Goal: Navigation & Orientation: Find specific page/section

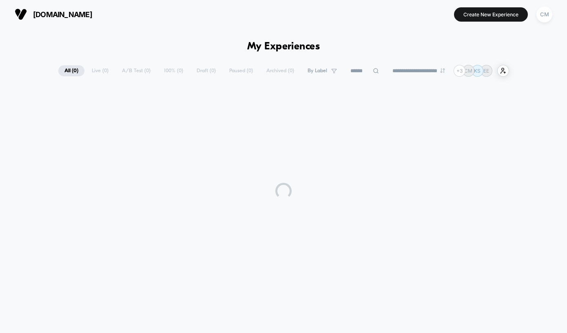
click at [532, 35] on div "**********" at bounding box center [283, 177] width 567 height 296
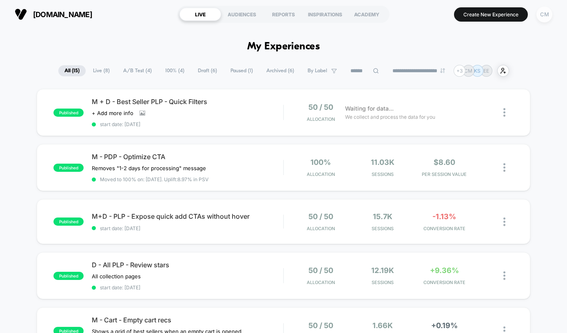
click at [547, 18] on div "CM" at bounding box center [544, 15] width 16 height 16
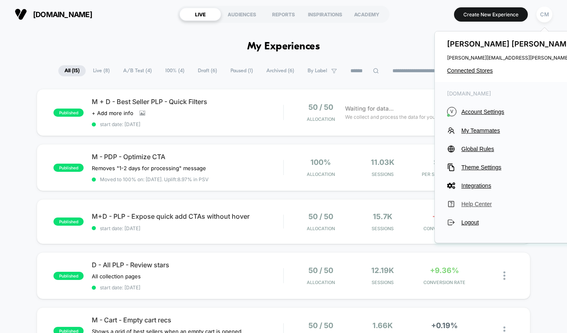
click at [474, 206] on span "Help Center" at bounding box center [535, 204] width 148 height 7
click at [471, 72] on span "Connected Stores" at bounding box center [528, 70] width 162 height 7
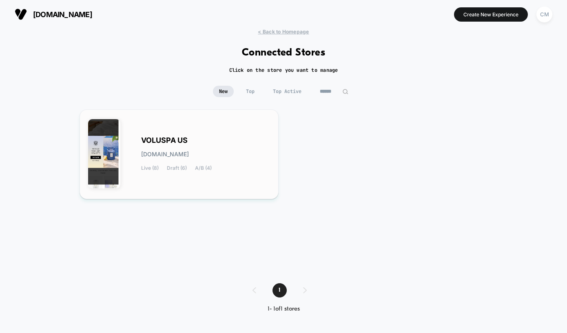
click at [231, 179] on div "VOLUSPA US [DOMAIN_NAME] Live (8) Draft (6) A/B (4)" at bounding box center [179, 154] width 182 height 73
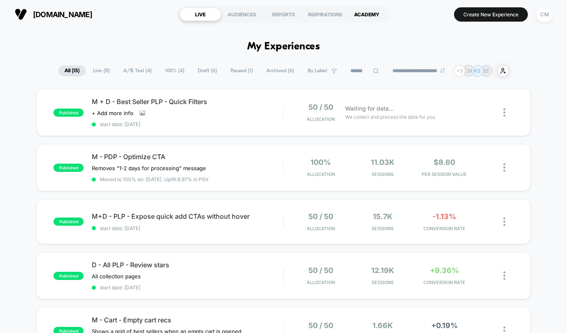
click at [366, 17] on div "ACADEMY" at bounding box center [367, 14] width 42 height 13
click at [545, 9] on div "CM" at bounding box center [544, 15] width 16 height 16
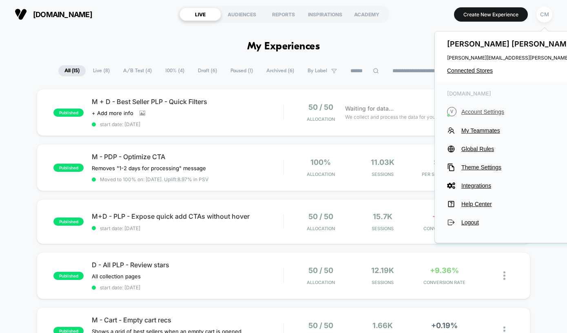
click at [474, 112] on span "Account Settings" at bounding box center [535, 111] width 148 height 7
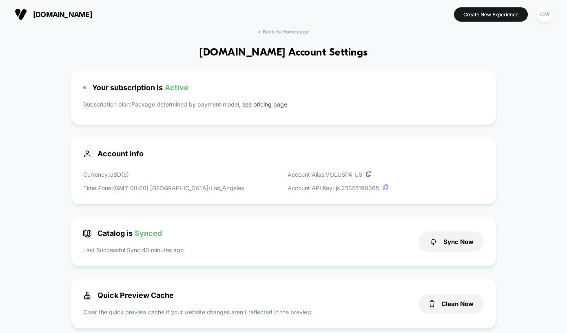
click at [57, 14] on span "[DOMAIN_NAME]" at bounding box center [62, 14] width 59 height 9
